Goal: Task Accomplishment & Management: Manage account settings

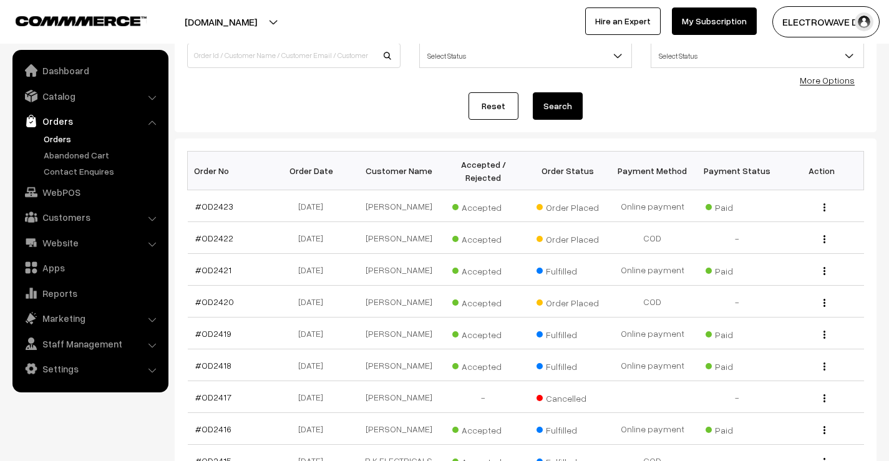
scroll to position [187, 0]
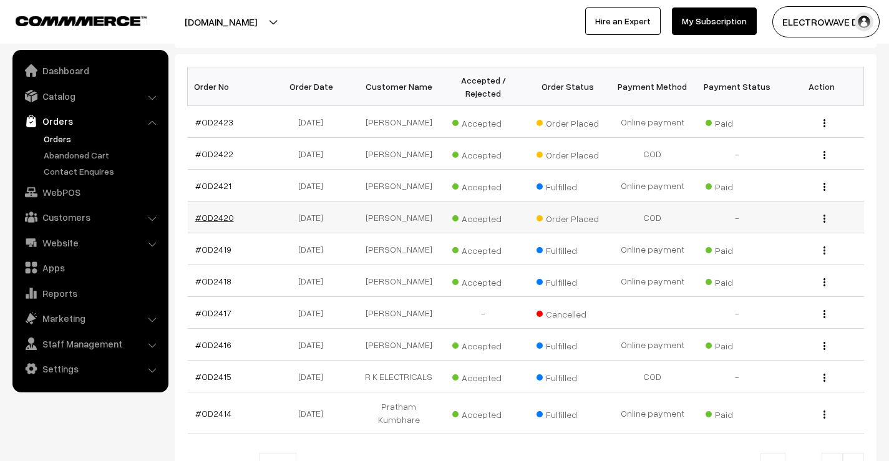
click at [224, 223] on link "#OD2420" at bounding box center [214, 217] width 39 height 11
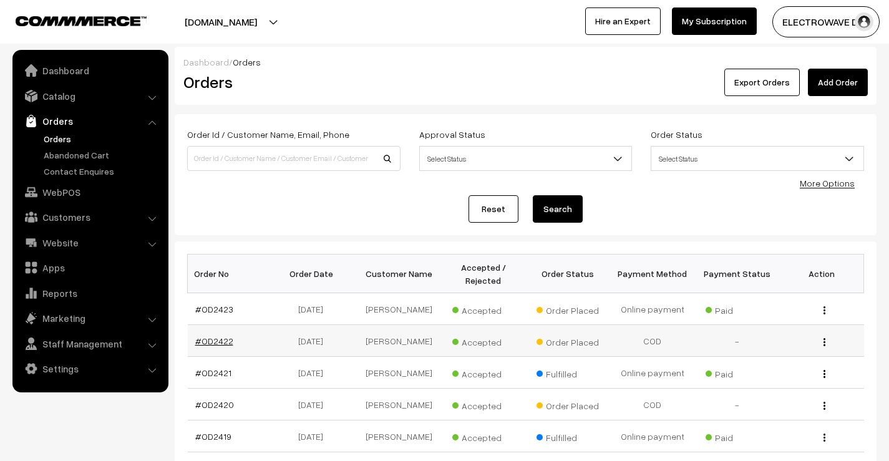
click at [202, 344] on link "#OD2422" at bounding box center [214, 341] width 38 height 11
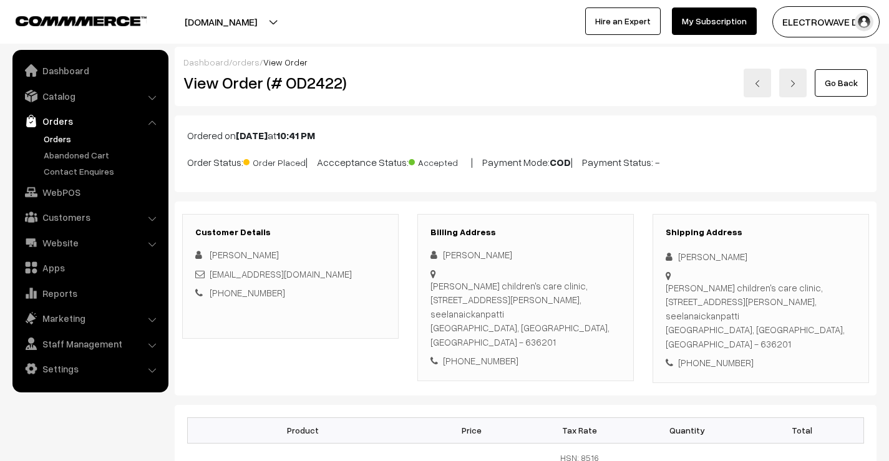
click at [762, 77] on link at bounding box center [757, 83] width 27 height 29
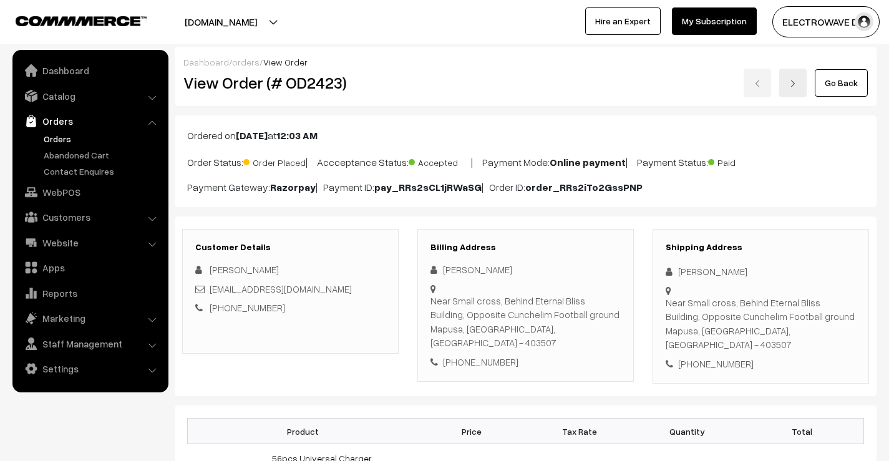
click at [54, 139] on link "Orders" at bounding box center [103, 138] width 124 height 13
